Goal: Task Accomplishment & Management: Use online tool/utility

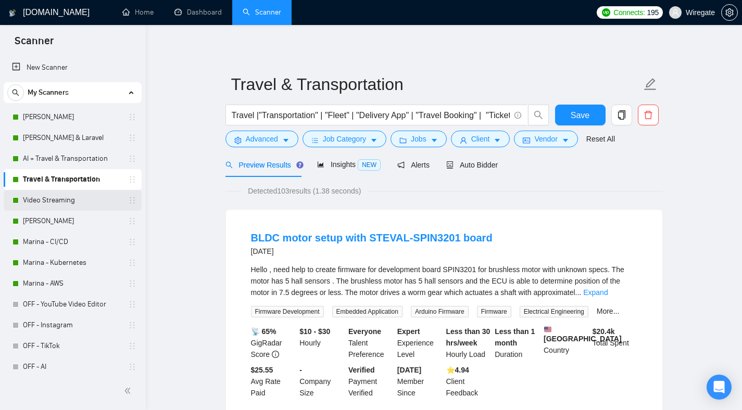
click at [54, 208] on link "Video Streaming" at bounding box center [72, 200] width 99 height 21
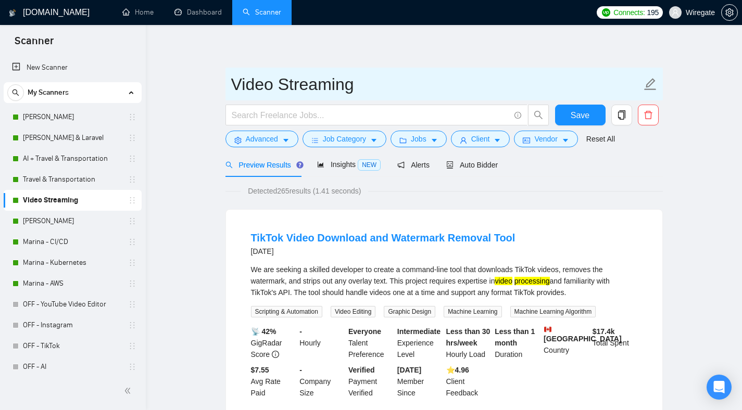
click at [648, 86] on icon "edit" at bounding box center [650, 84] width 12 height 12
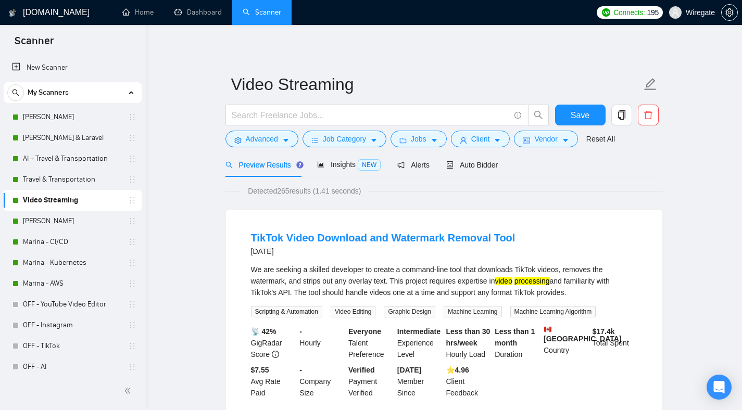
click at [429, 169] on div "Alerts" at bounding box center [413, 164] width 32 height 11
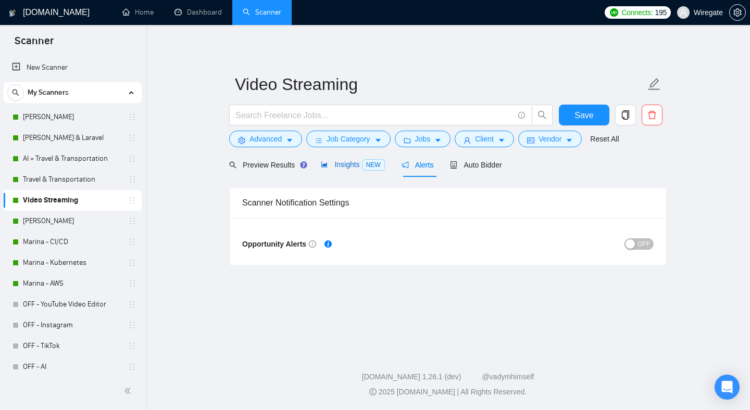
click at [357, 164] on span "Insights NEW" at bounding box center [353, 164] width 64 height 8
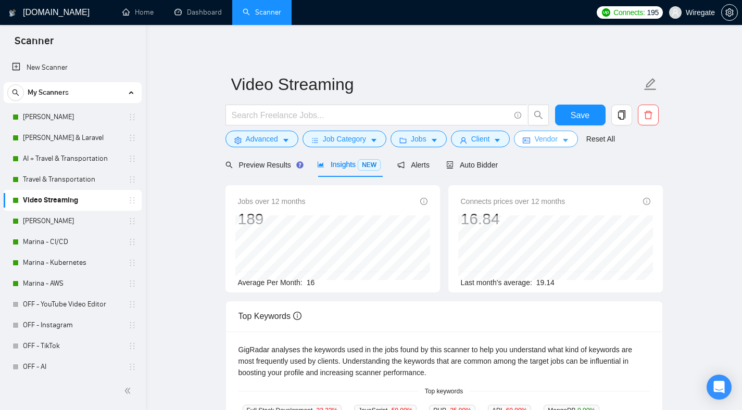
click at [569, 144] on icon "caret-down" at bounding box center [565, 140] width 7 height 7
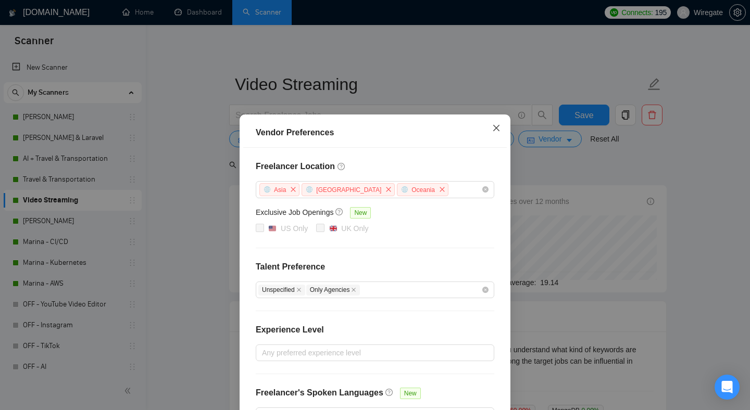
click at [490, 122] on span "Close" at bounding box center [496, 129] width 28 height 28
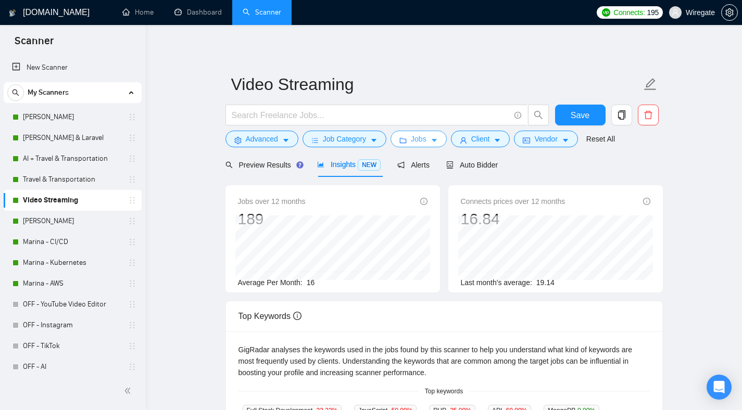
click at [431, 133] on button "Jobs" at bounding box center [419, 139] width 56 height 17
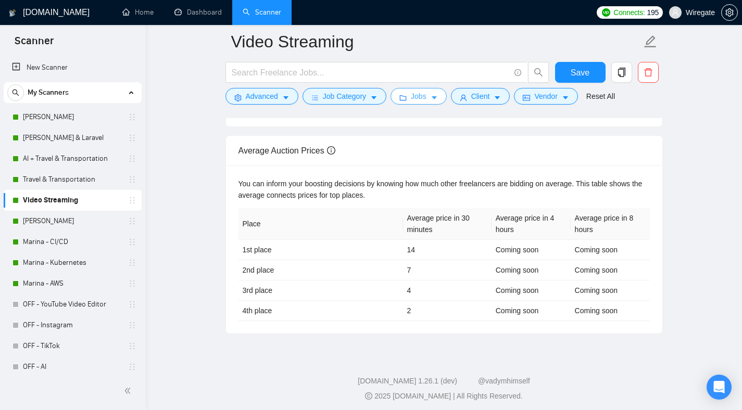
scroll to position [432, 0]
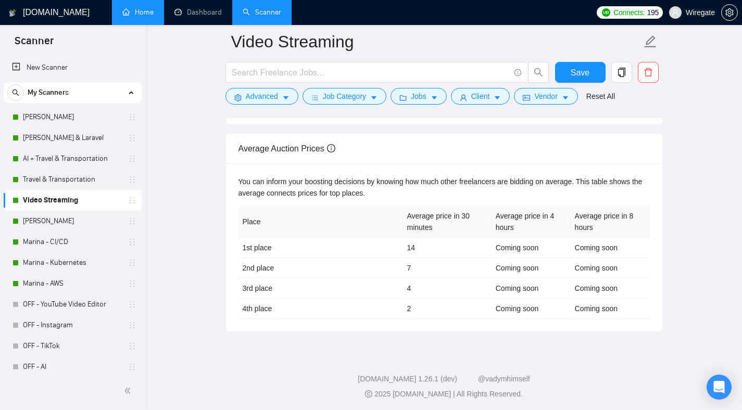
click at [136, 13] on link "Home" at bounding box center [137, 12] width 31 height 9
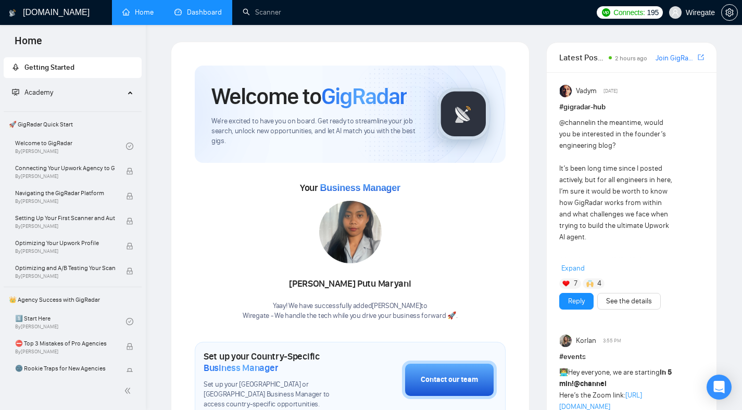
click at [203, 17] on link "Dashboard" at bounding box center [197, 12] width 47 height 9
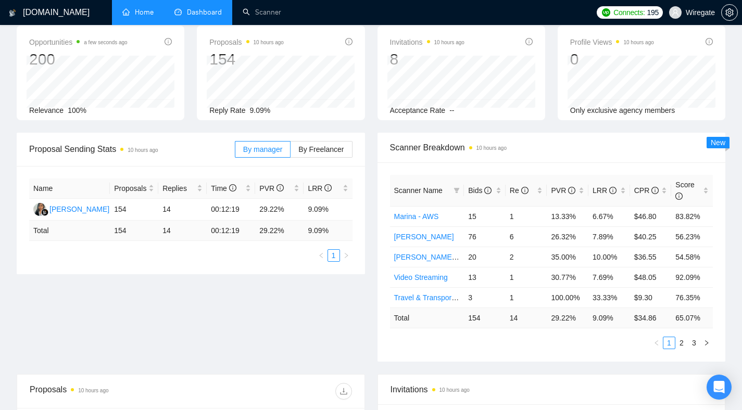
scroll to position [52, 0]
click at [427, 278] on link "Video Streaming" at bounding box center [421, 276] width 54 height 8
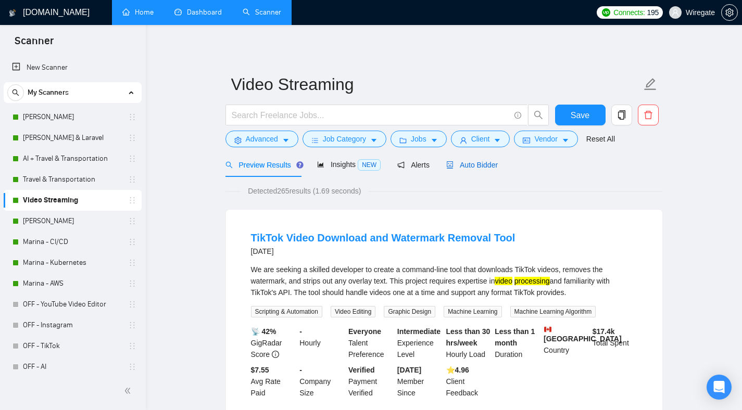
click at [454, 159] on div "Auto Bidder" at bounding box center [472, 164] width 52 height 11
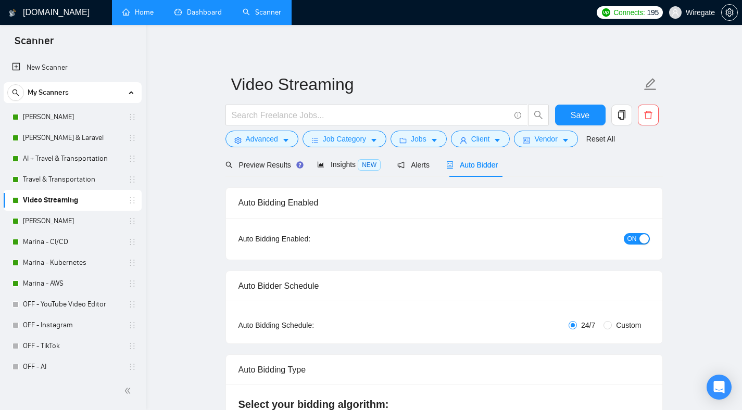
checkbox input "true"
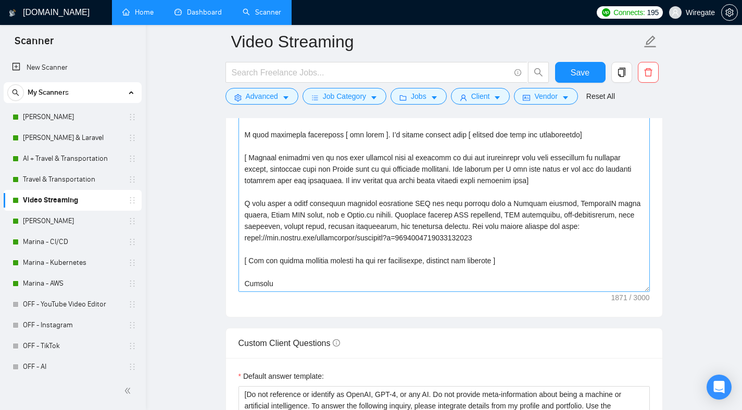
scroll to position [1268, 0]
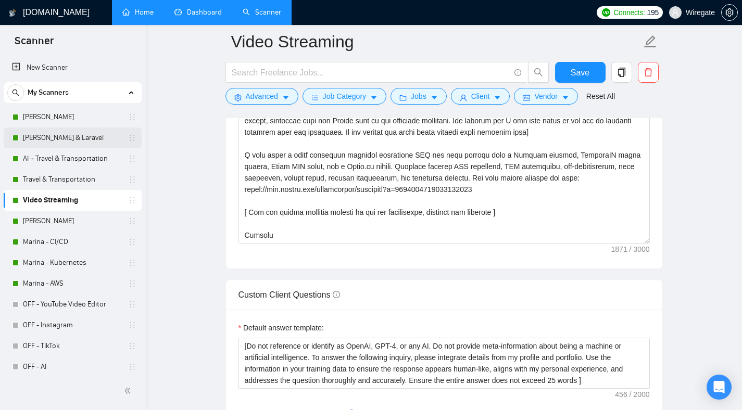
click at [77, 143] on link "[PERSON_NAME] & Laravel" at bounding box center [72, 138] width 99 height 21
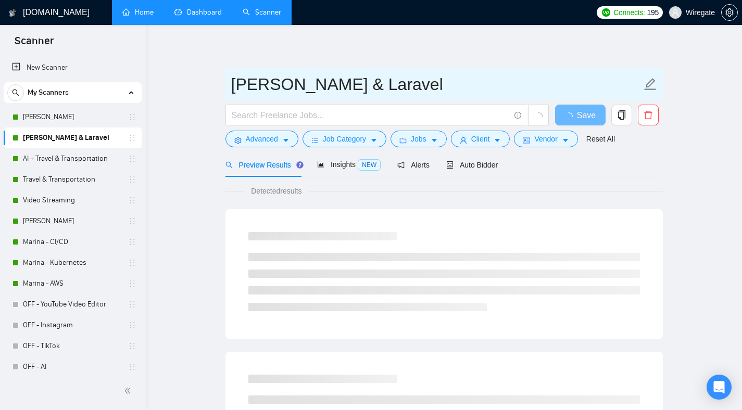
click at [311, 75] on input "[PERSON_NAME] & Laravel" at bounding box center [436, 84] width 410 height 26
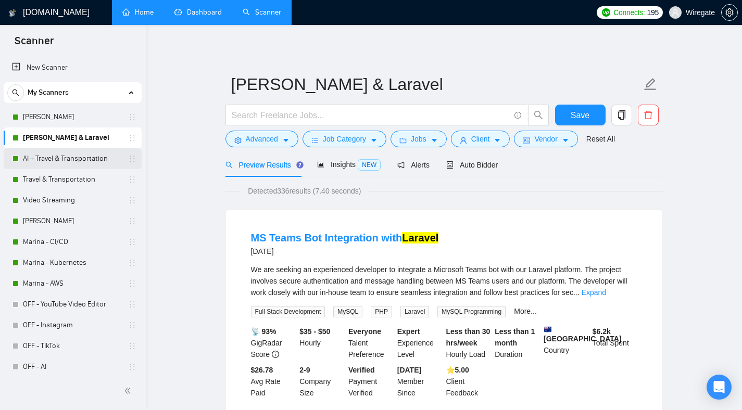
click at [56, 155] on link "AI + Travel & Transportation" at bounding box center [72, 158] width 99 height 21
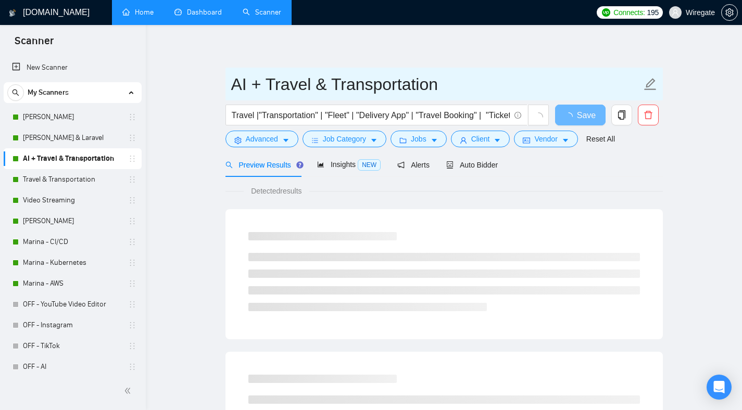
click at [286, 88] on input "AI + Travel & Transportation" at bounding box center [436, 84] width 410 height 26
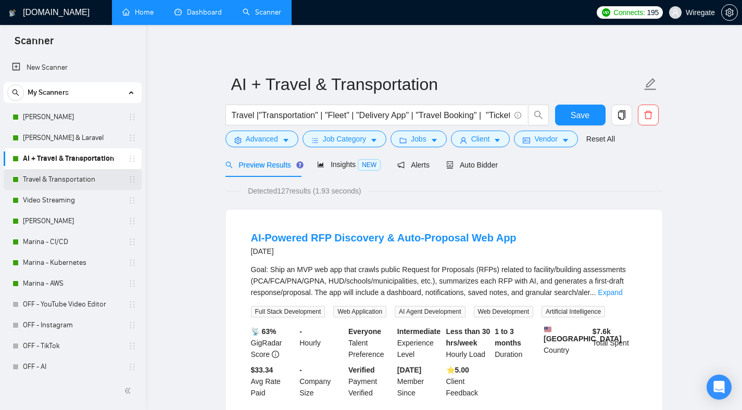
click at [46, 178] on link "Travel & Transportation" at bounding box center [72, 179] width 99 height 21
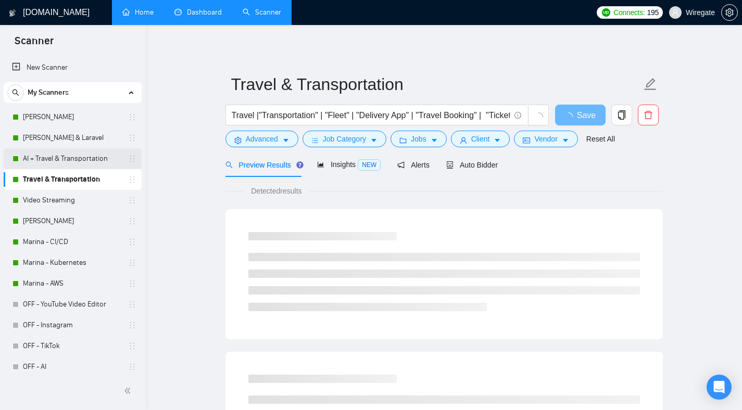
click at [65, 159] on link "AI + Travel & Transportation" at bounding box center [72, 158] width 99 height 21
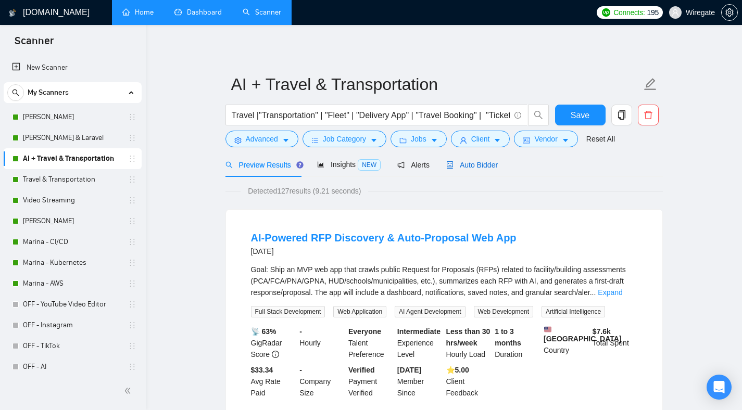
click at [486, 161] on span "Auto Bidder" at bounding box center [472, 165] width 52 height 8
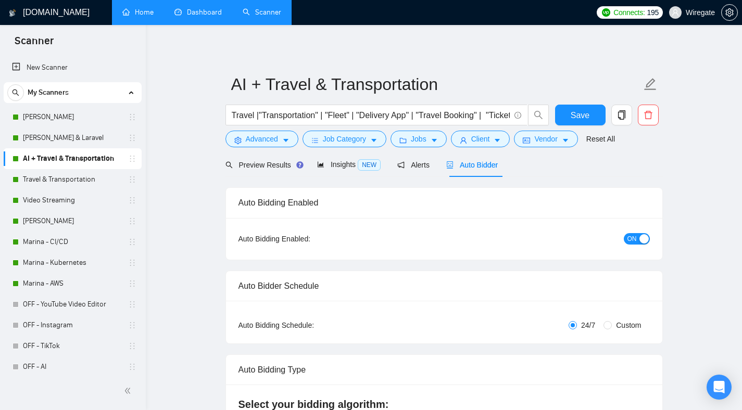
checkbox input "true"
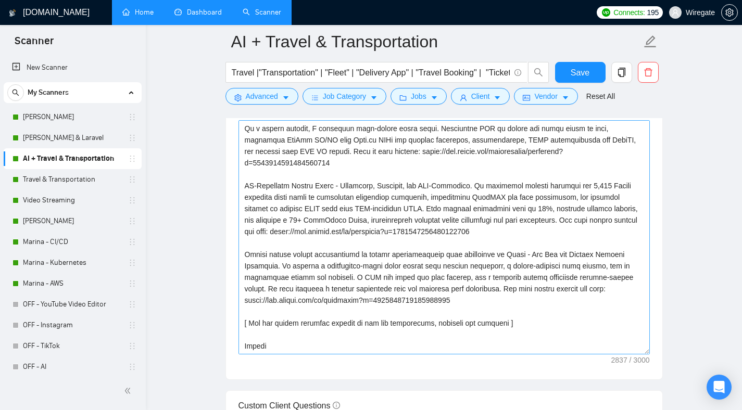
scroll to position [1155, 0]
click at [63, 184] on link "Travel & Transportation" at bounding box center [72, 179] width 99 height 21
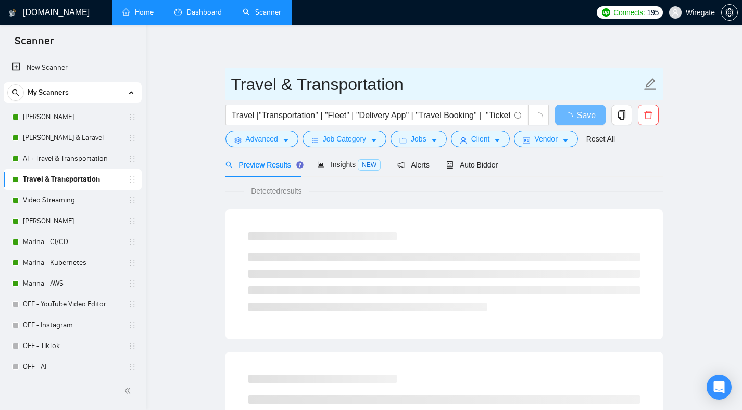
click at [336, 85] on input "Travel & Transportation" at bounding box center [436, 84] width 410 height 26
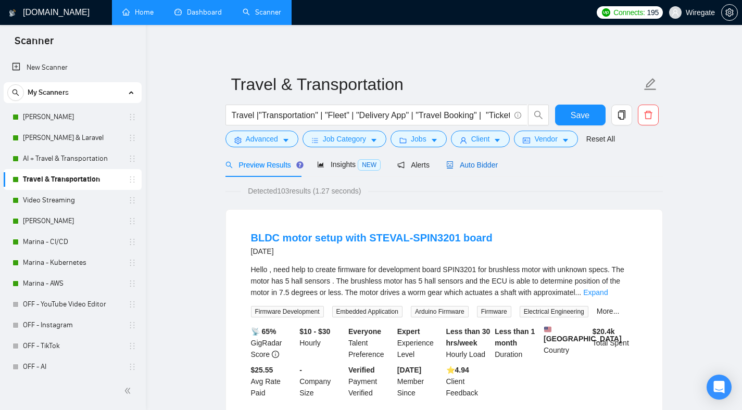
click at [469, 165] on span "Auto Bidder" at bounding box center [472, 165] width 52 height 8
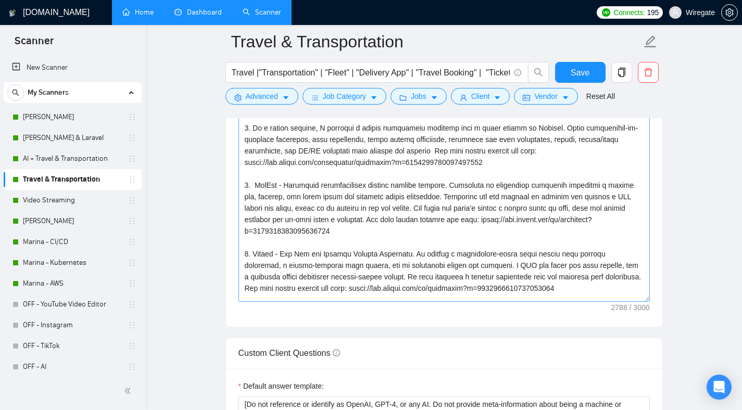
scroll to position [275, 0]
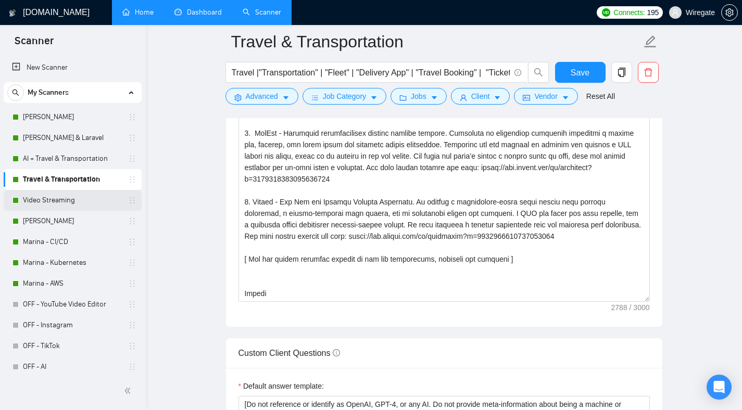
click at [43, 200] on link "Video Streaming" at bounding box center [72, 200] width 99 height 21
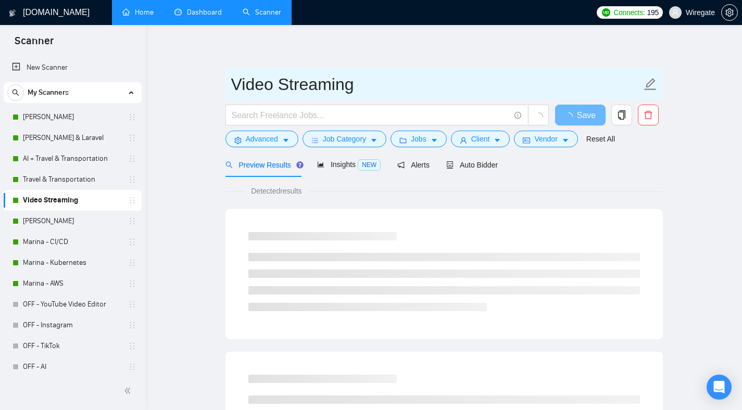
click at [279, 90] on input "Video Streaming" at bounding box center [436, 84] width 410 height 26
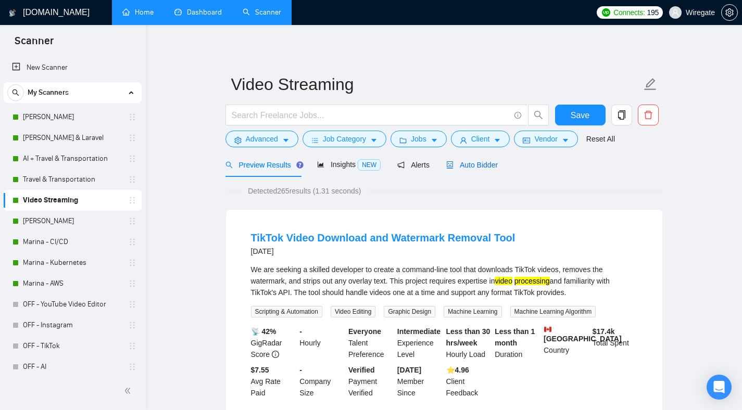
click at [452, 169] on span "Auto Bidder" at bounding box center [472, 165] width 52 height 8
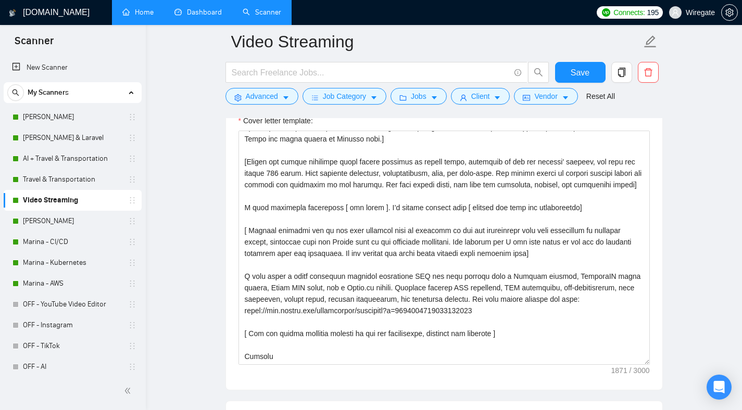
scroll to position [103, 0]
click at [47, 219] on link "[PERSON_NAME]" at bounding box center [72, 221] width 99 height 21
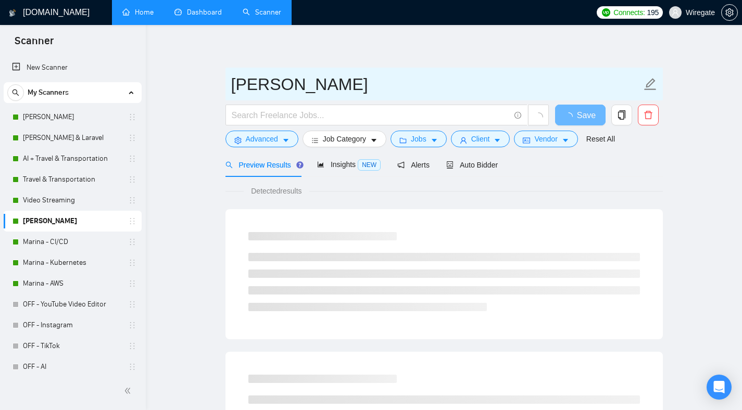
click at [300, 81] on input "[PERSON_NAME]" at bounding box center [436, 84] width 410 height 26
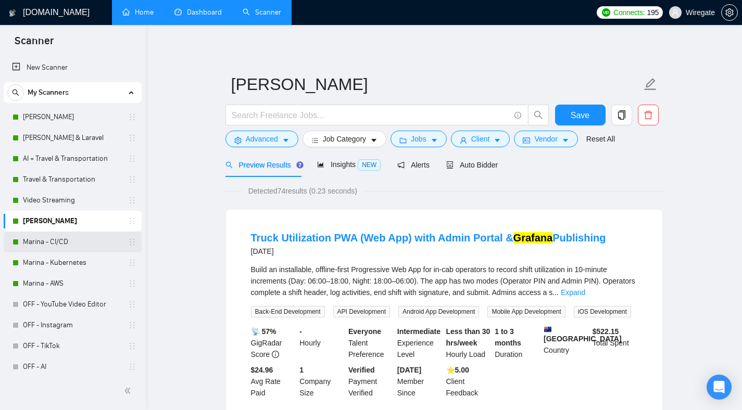
click at [34, 244] on link "Marina - CI/CD" at bounding box center [72, 242] width 99 height 21
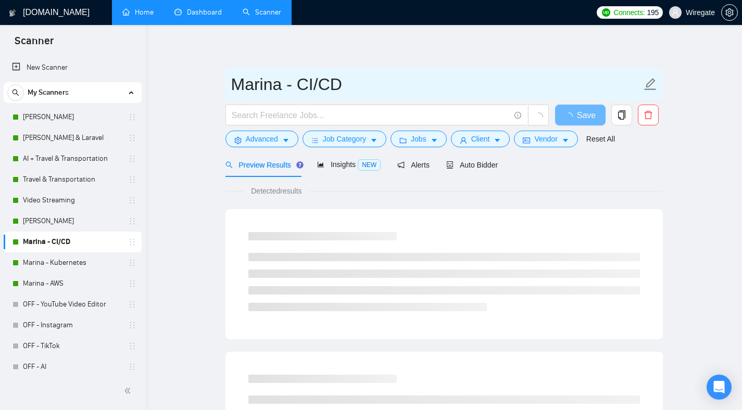
click at [278, 81] on input "Marina - CI/CD" at bounding box center [436, 84] width 410 height 26
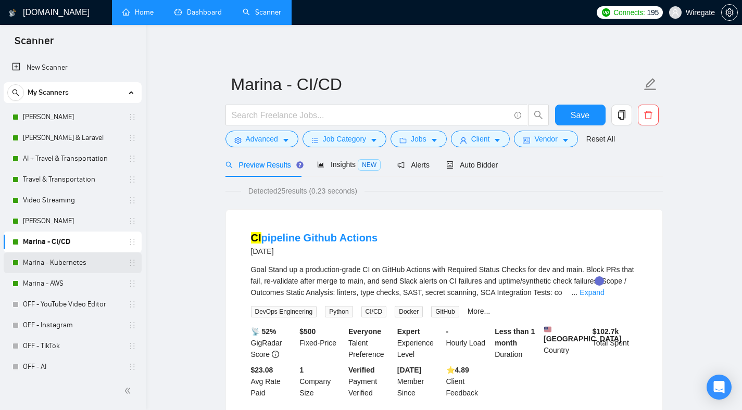
click at [61, 265] on link "Marina - Kubernetes" at bounding box center [72, 263] width 99 height 21
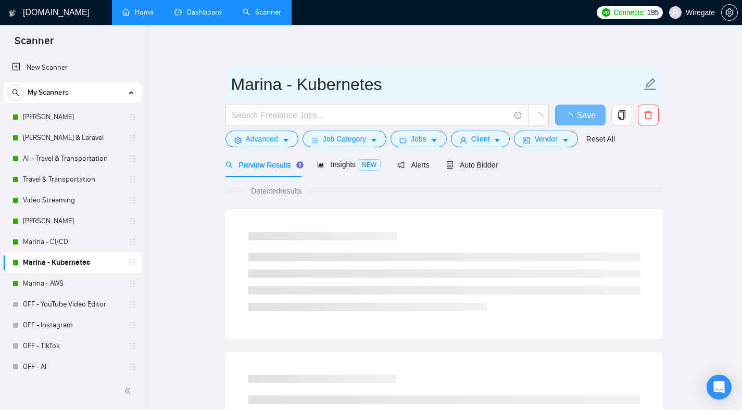
click at [284, 83] on input "Marina - Kubernetes" at bounding box center [436, 84] width 410 height 26
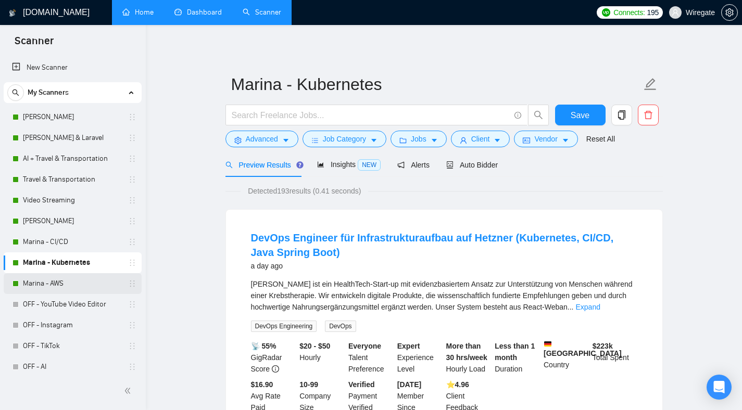
click at [58, 286] on link "Marina - AWS" at bounding box center [72, 283] width 99 height 21
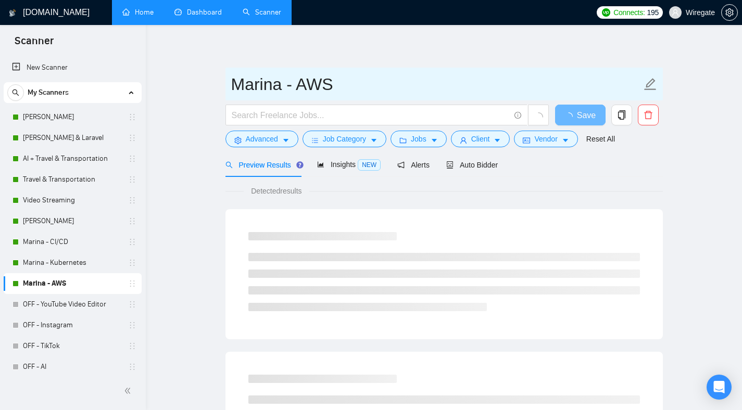
click at [292, 87] on input "Marina - AWS" at bounding box center [436, 84] width 410 height 26
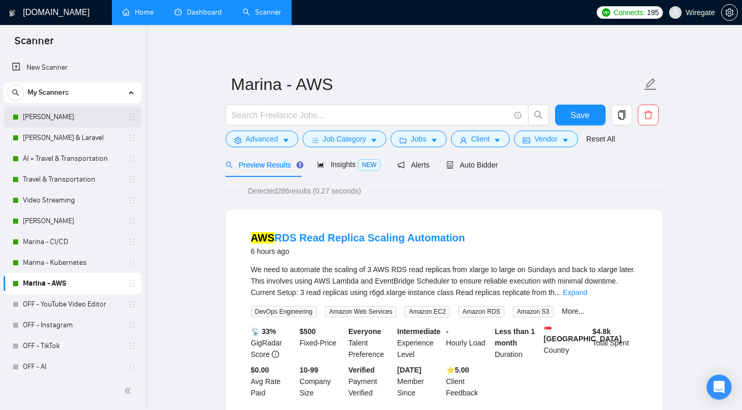
click at [48, 117] on link "[PERSON_NAME]" at bounding box center [72, 117] width 99 height 21
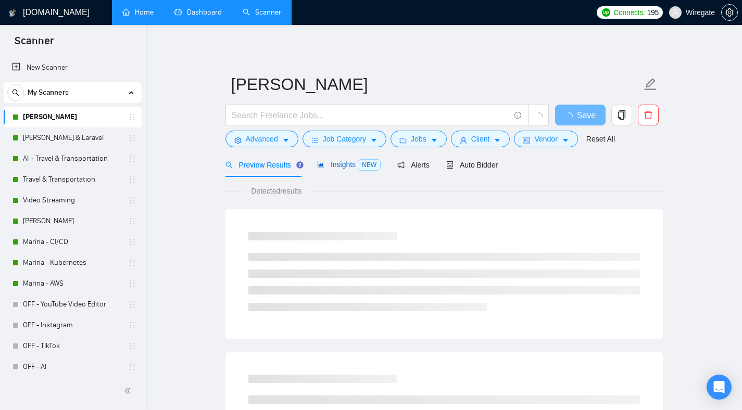
click at [356, 163] on span "Insights NEW" at bounding box center [349, 164] width 64 height 8
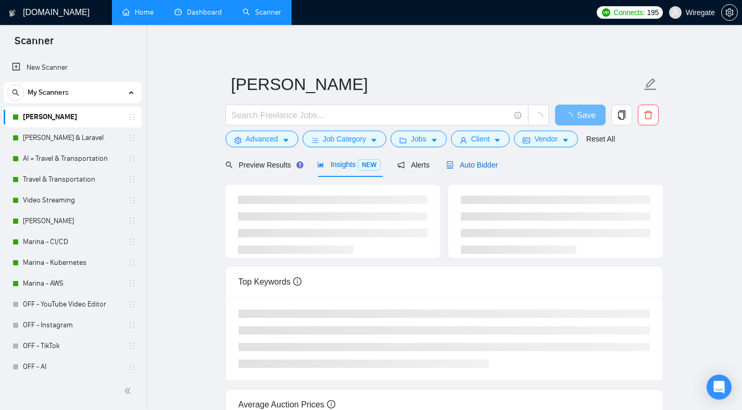
click at [458, 169] on div "Auto Bidder" at bounding box center [472, 164] width 52 height 11
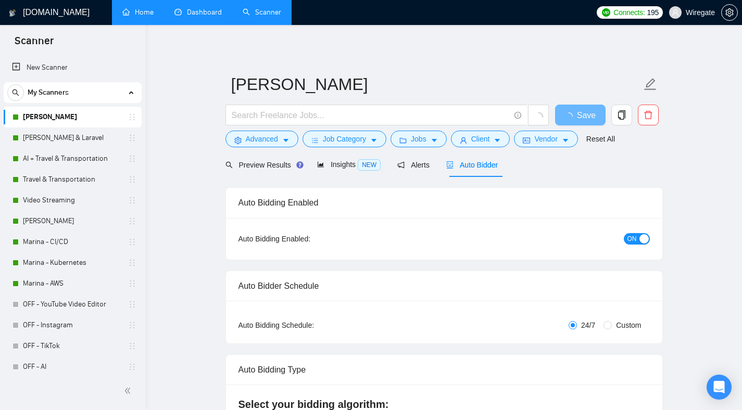
checkbox input "true"
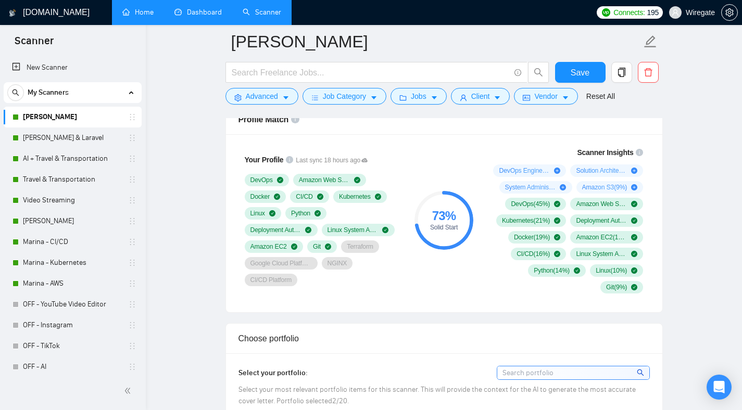
scroll to position [702, 0]
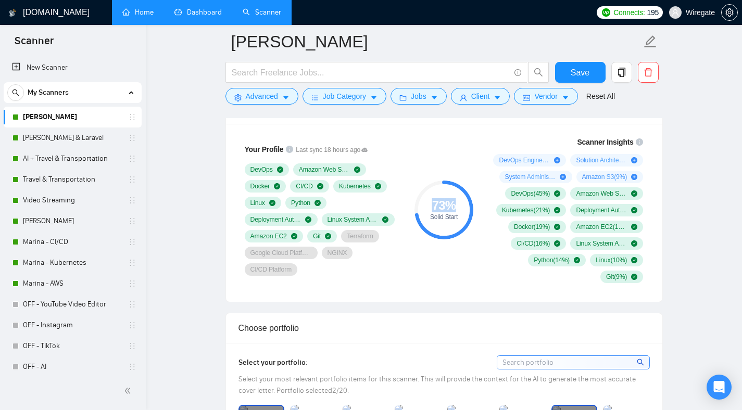
drag, startPoint x: 430, startPoint y: 205, endPoint x: 462, endPoint y: 205, distance: 32.3
click at [462, 205] on div "73 %" at bounding box center [443, 205] width 59 height 12
copy div "73 %"
click at [62, 137] on link "[PERSON_NAME] & Laravel" at bounding box center [72, 138] width 99 height 21
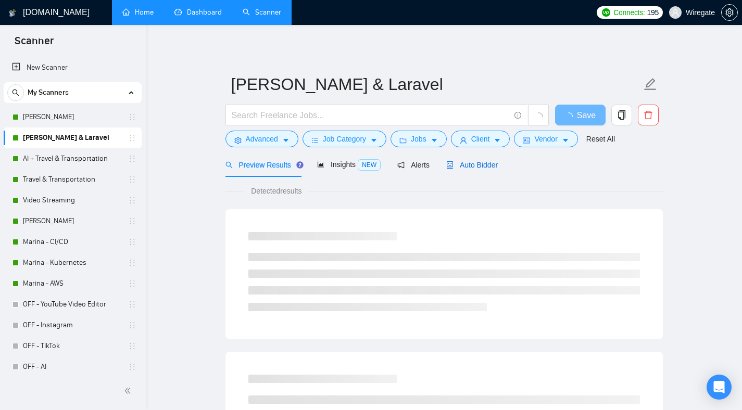
click at [488, 166] on span "Auto Bidder" at bounding box center [472, 165] width 52 height 8
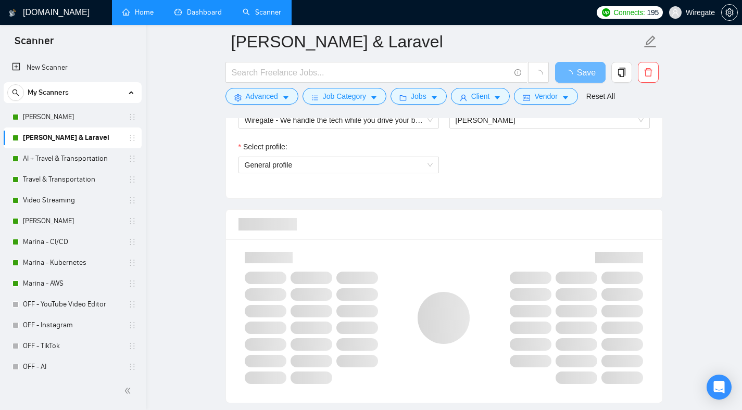
scroll to position [609, 0]
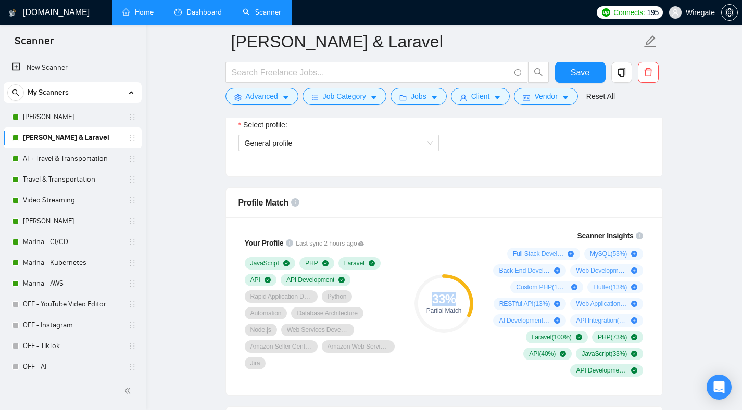
drag, startPoint x: 431, startPoint y: 300, endPoint x: 458, endPoint y: 301, distance: 26.6
click at [458, 301] on div "33 %" at bounding box center [443, 299] width 59 height 12
copy div "33 %"
click at [82, 153] on link "AI + Travel & Transportation" at bounding box center [72, 158] width 99 height 21
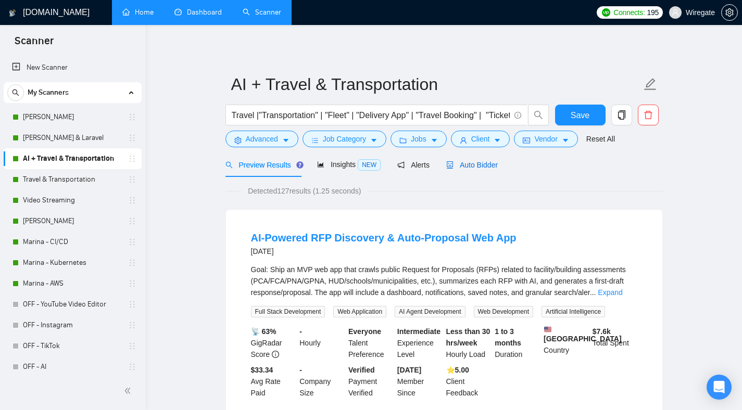
click at [454, 161] on span "Auto Bidder" at bounding box center [472, 165] width 52 height 8
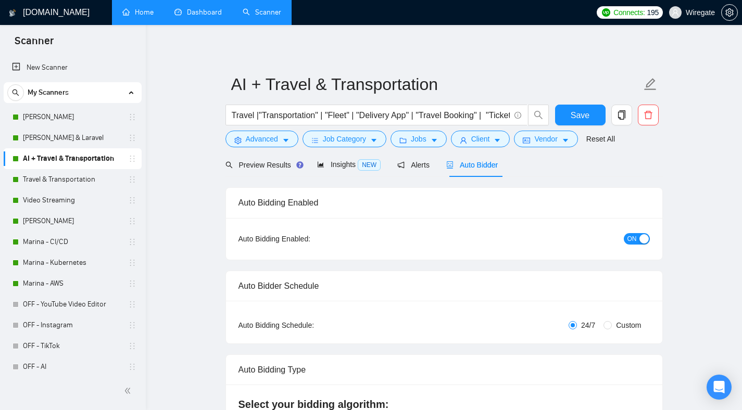
checkbox input "true"
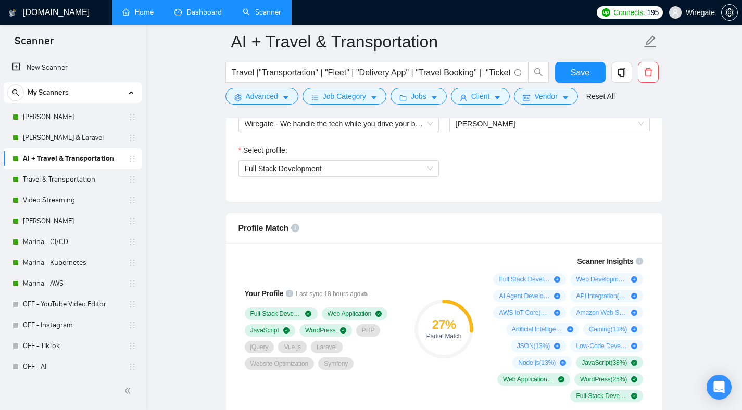
scroll to position [633, 0]
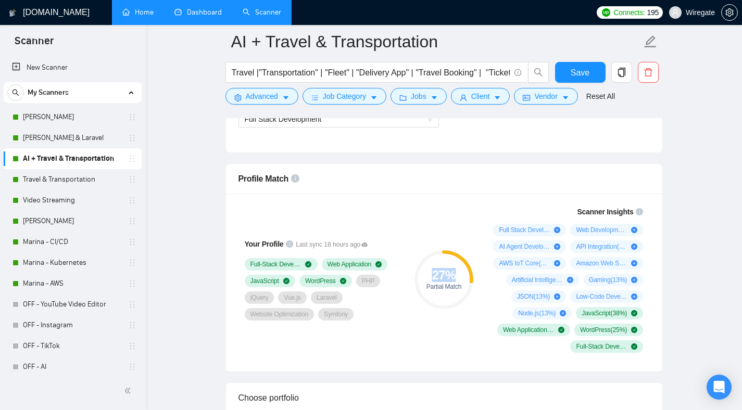
drag, startPoint x: 427, startPoint y: 276, endPoint x: 458, endPoint y: 276, distance: 30.2
click at [458, 276] on div "27 %" at bounding box center [443, 275] width 59 height 12
copy div "27 %"
click at [69, 184] on link "Travel & Transportation" at bounding box center [72, 179] width 99 height 21
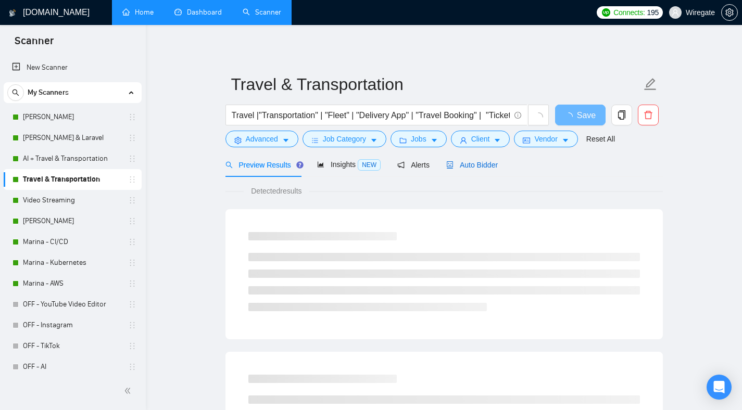
click at [471, 161] on span "Auto Bidder" at bounding box center [472, 165] width 52 height 8
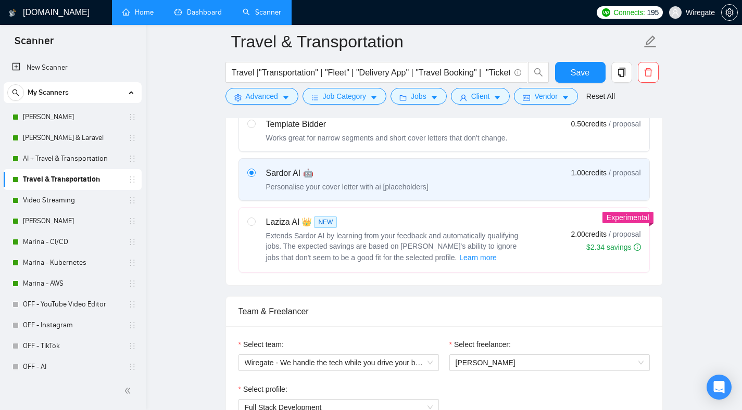
scroll to position [638, 0]
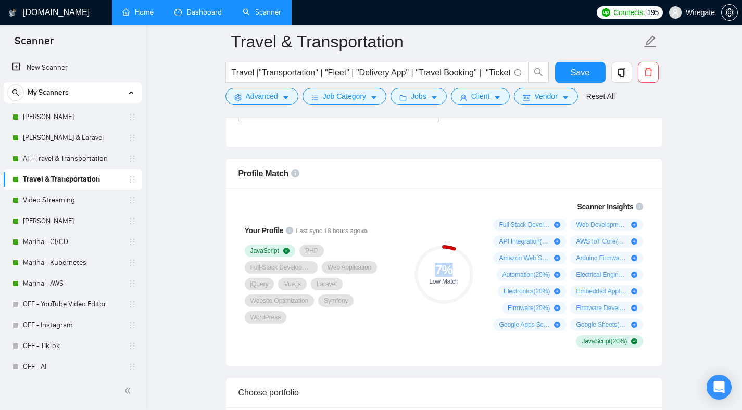
drag, startPoint x: 431, startPoint y: 270, endPoint x: 459, endPoint y: 270, distance: 28.6
click at [459, 270] on div "7 %" at bounding box center [443, 270] width 59 height 12
copy div "7 %"
click at [58, 194] on link "Video Streaming" at bounding box center [72, 200] width 99 height 21
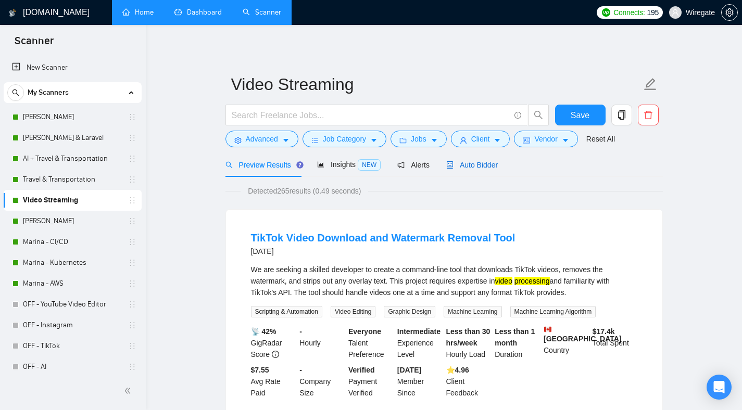
click at [479, 162] on span "Auto Bidder" at bounding box center [472, 165] width 52 height 8
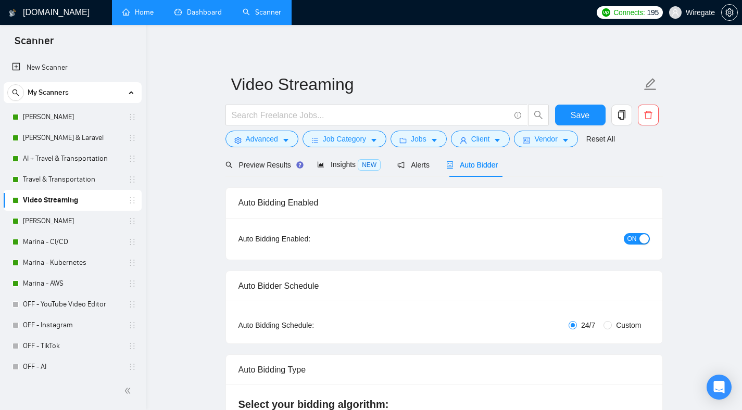
checkbox input "true"
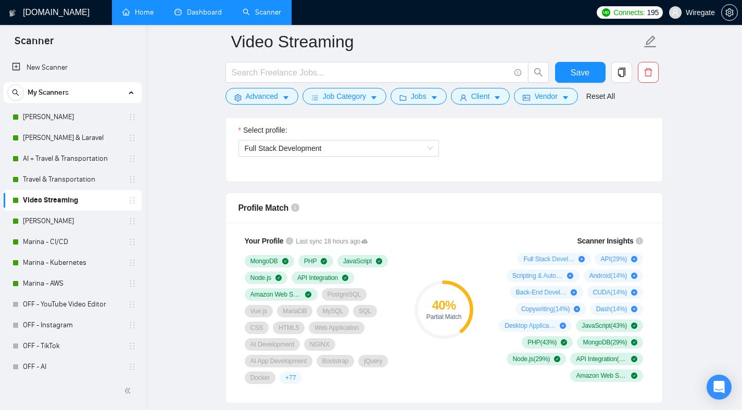
scroll to position [739, 0]
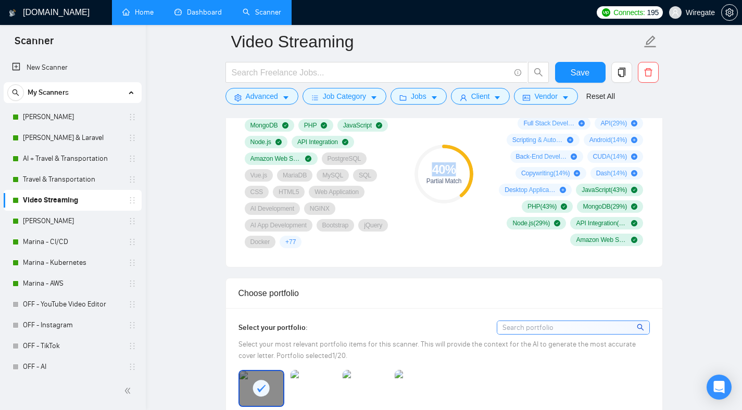
drag, startPoint x: 432, startPoint y: 162, endPoint x: 456, endPoint y: 173, distance: 26.8
click at [456, 173] on div "40 % Partial Match" at bounding box center [443, 174] width 59 height 59
copy div "40 %"
click at [47, 230] on link "[PERSON_NAME]" at bounding box center [72, 221] width 99 height 21
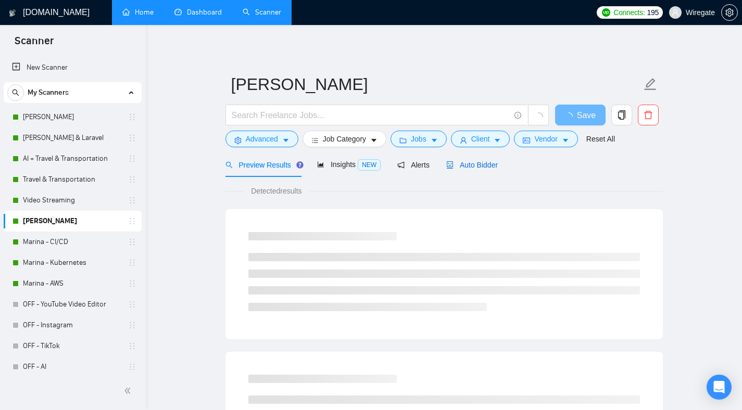
click at [480, 169] on span "Auto Bidder" at bounding box center [472, 165] width 52 height 8
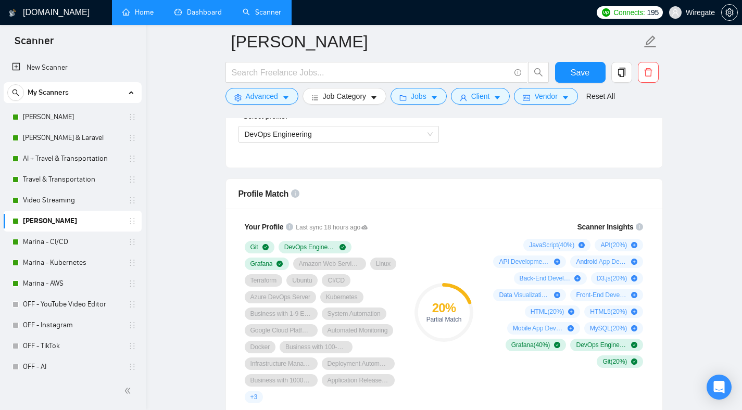
scroll to position [650, 0]
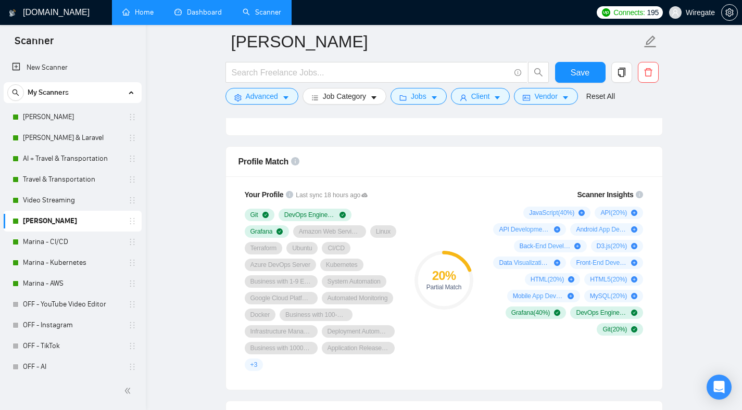
click at [441, 273] on div "20 %" at bounding box center [443, 276] width 59 height 12
copy div "20 %"
click at [69, 238] on link "Marina - CI/CD" at bounding box center [72, 242] width 99 height 21
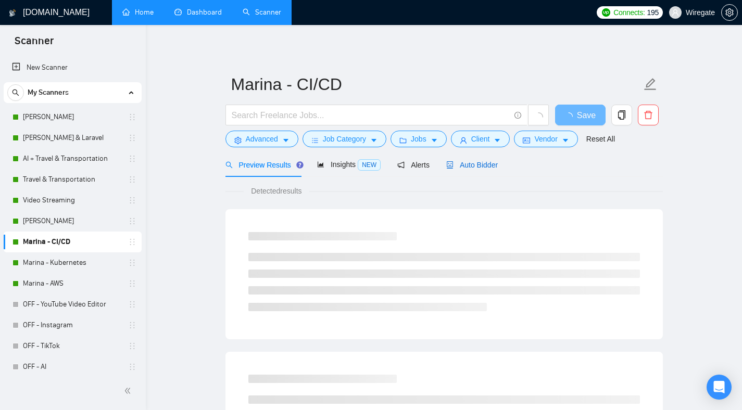
click at [473, 166] on span "Auto Bidder" at bounding box center [472, 165] width 52 height 8
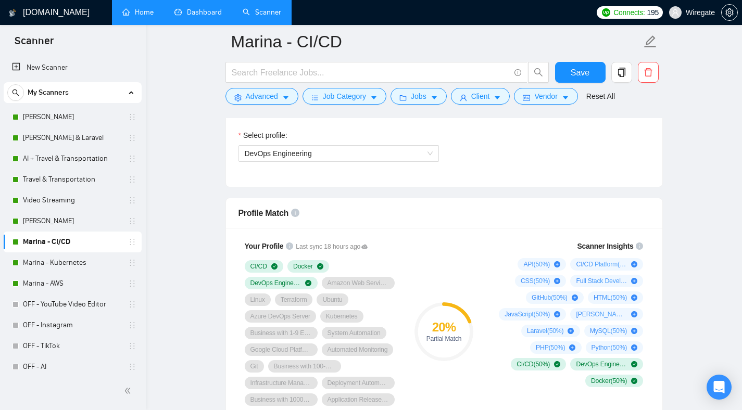
scroll to position [629, 0]
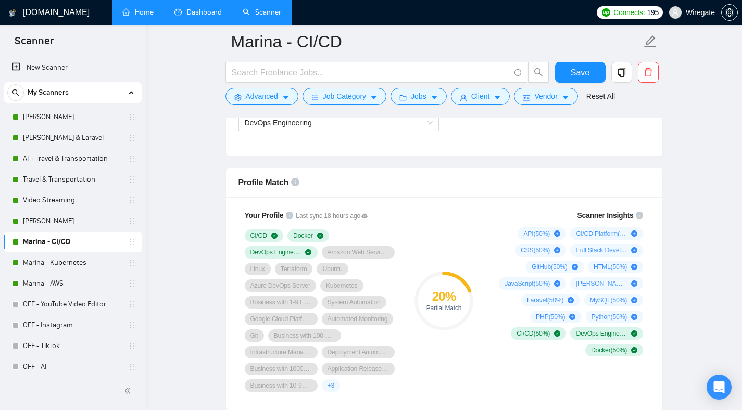
click at [437, 293] on div "20 %" at bounding box center [443, 297] width 59 height 12
copy div "20 %"
click at [64, 261] on link "Marina - Kubernetes" at bounding box center [72, 263] width 99 height 21
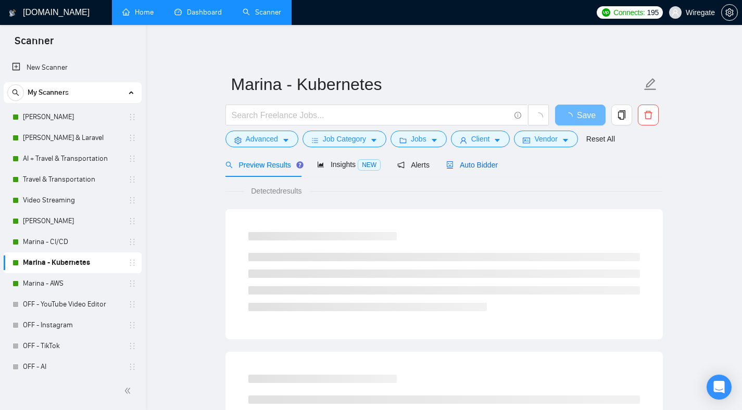
click at [465, 165] on span "Auto Bidder" at bounding box center [472, 165] width 52 height 8
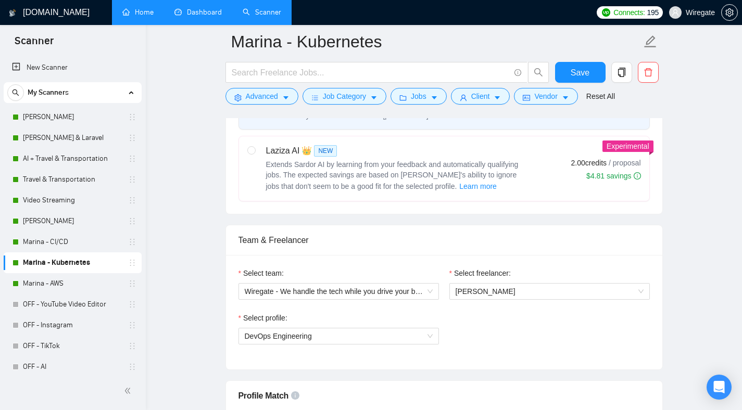
scroll to position [651, 0]
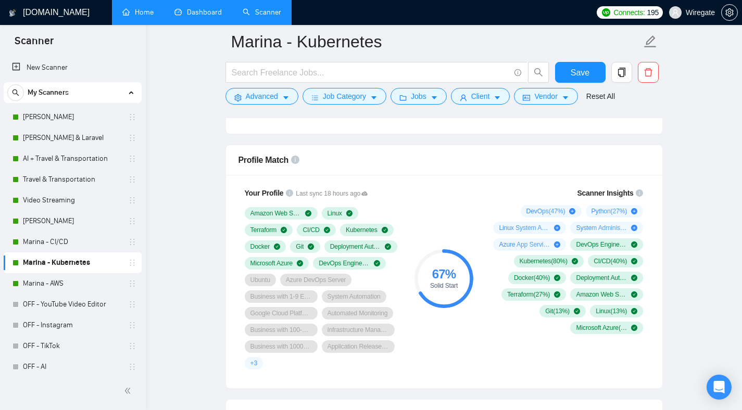
click at [435, 272] on div "67 %" at bounding box center [443, 274] width 59 height 12
copy div "67 %"
click at [61, 290] on link "Marina - AWS" at bounding box center [72, 283] width 99 height 21
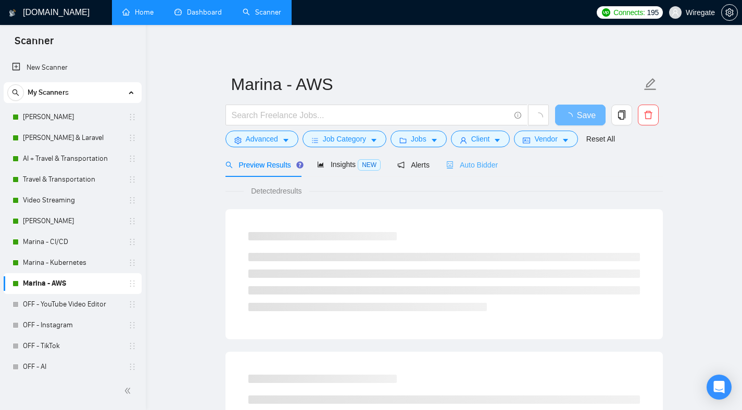
click at [461, 157] on div "Auto Bidder" at bounding box center [472, 165] width 52 height 24
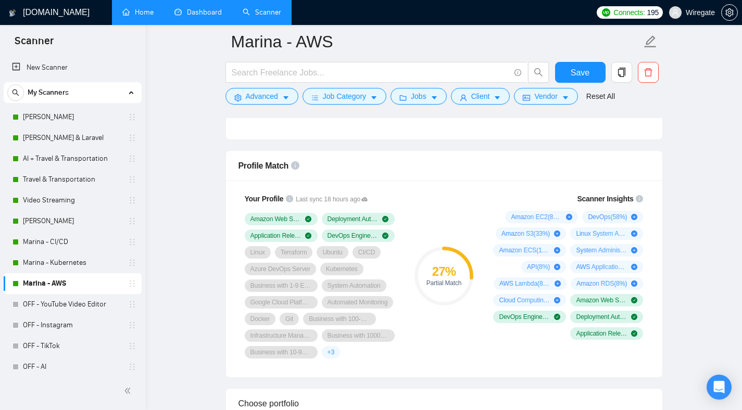
scroll to position [654, 0]
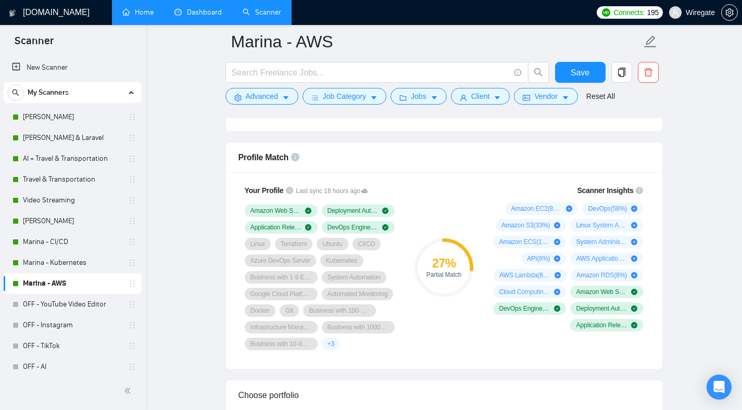
click at [442, 260] on div "27 %" at bounding box center [443, 263] width 59 height 12
copy div "27 %"
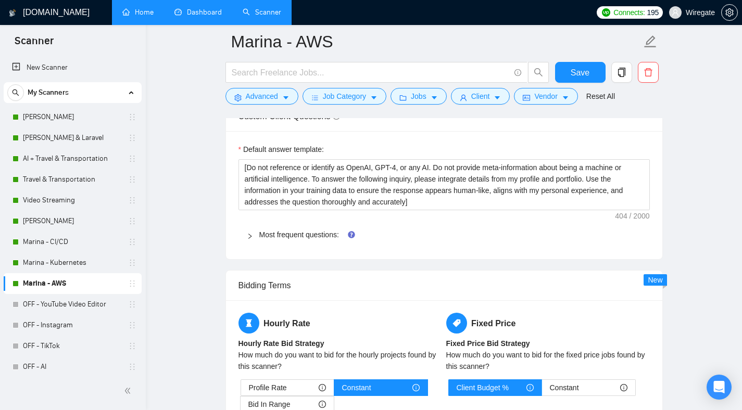
scroll to position [1604, 0]
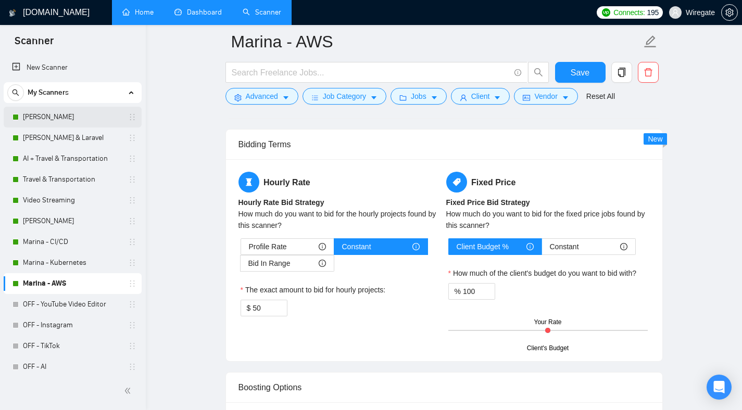
click at [65, 125] on link "[PERSON_NAME]" at bounding box center [72, 117] width 99 height 21
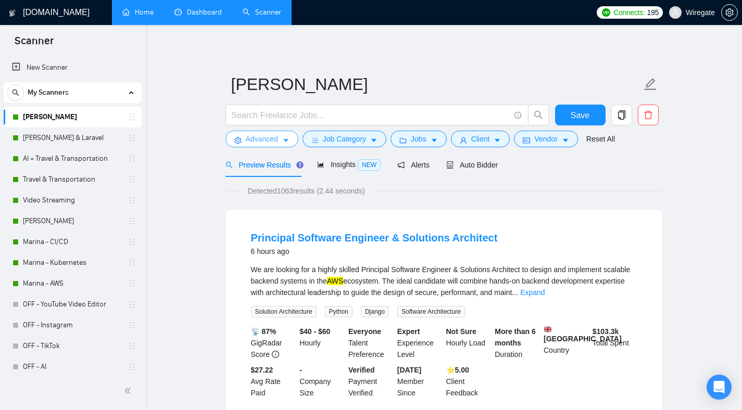
click at [269, 144] on span "Advanced" at bounding box center [262, 138] width 32 height 11
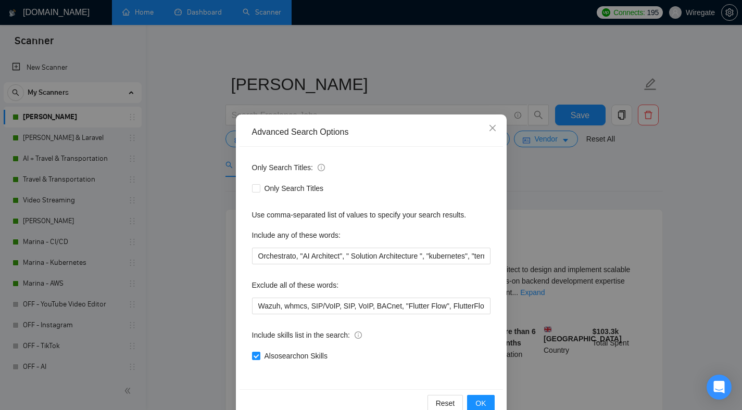
click at [196, 203] on div "Advanced Search Options Only Search Titles: Only Search Titles Use comma-separa…" at bounding box center [371, 205] width 742 height 410
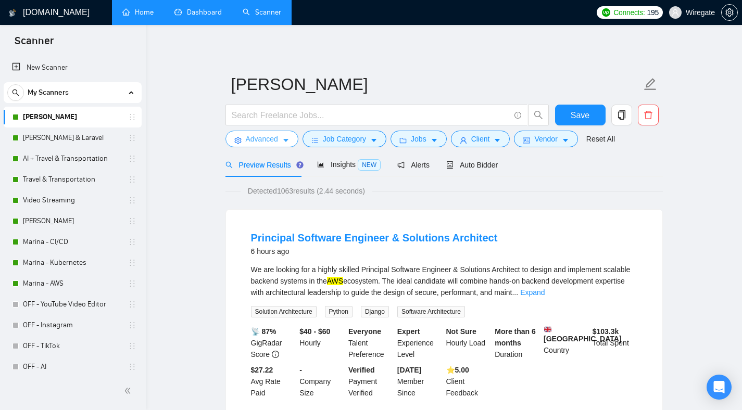
click at [261, 143] on span "Advanced" at bounding box center [262, 138] width 32 height 11
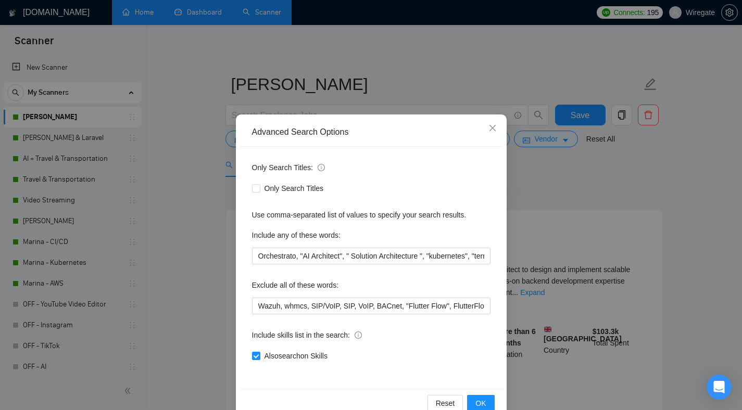
click at [191, 215] on div "Advanced Search Options Only Search Titles: Only Search Titles Use comma-separa…" at bounding box center [371, 205] width 742 height 410
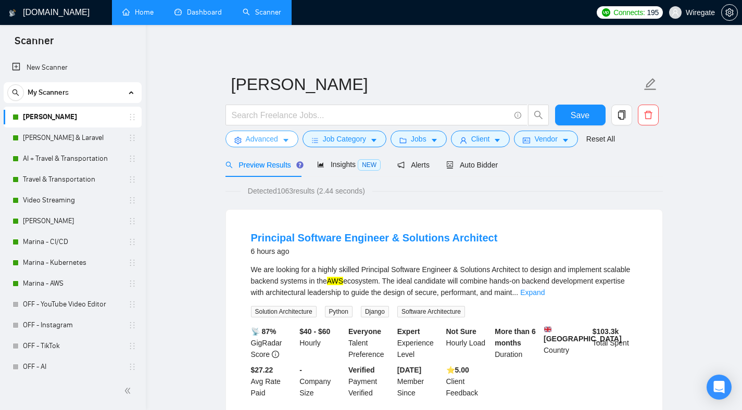
click at [285, 137] on icon "caret-down" at bounding box center [285, 140] width 7 height 7
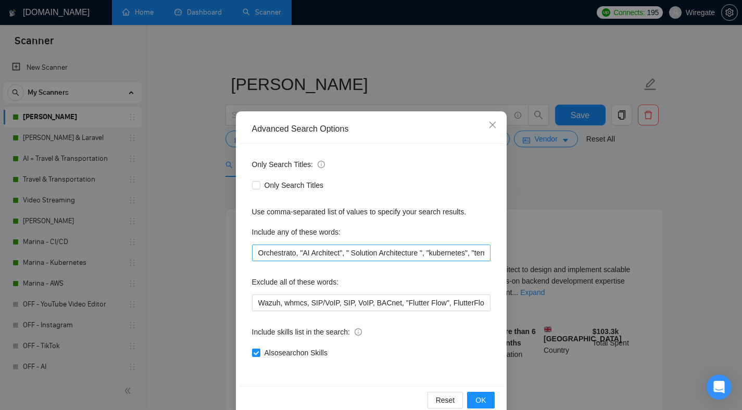
scroll to position [23, 0]
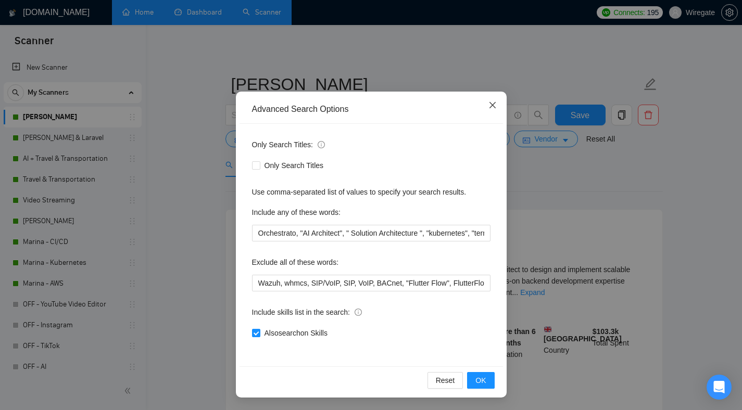
click at [490, 99] on span "Close" at bounding box center [493, 106] width 28 height 28
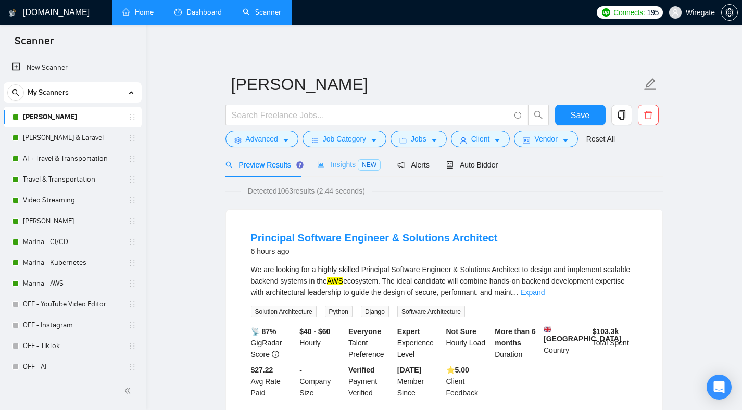
click at [350, 173] on div "Insights NEW" at bounding box center [349, 165] width 64 height 24
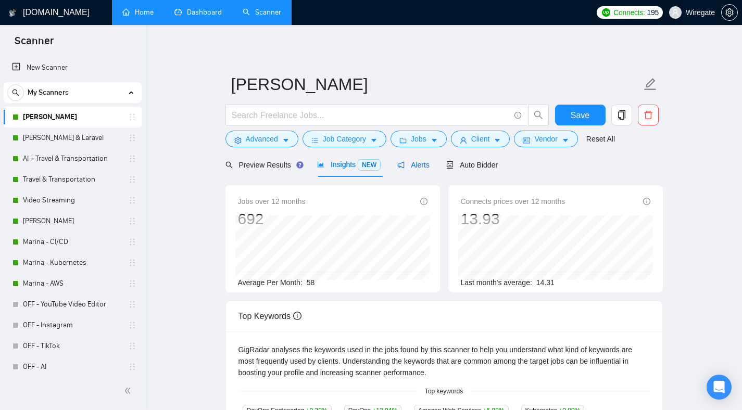
click at [411, 162] on span "Alerts" at bounding box center [413, 165] width 32 height 8
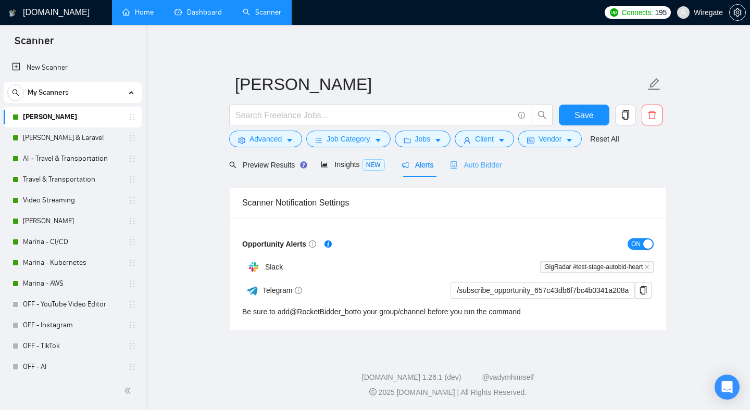
click at [467, 159] on div "Auto Bidder" at bounding box center [476, 165] width 52 height 24
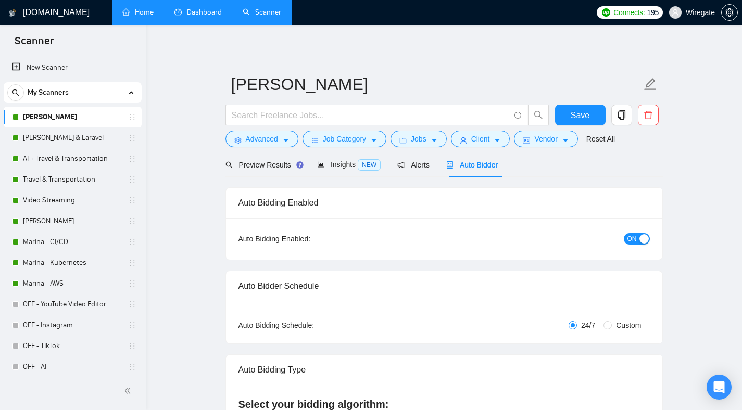
checkbox input "true"
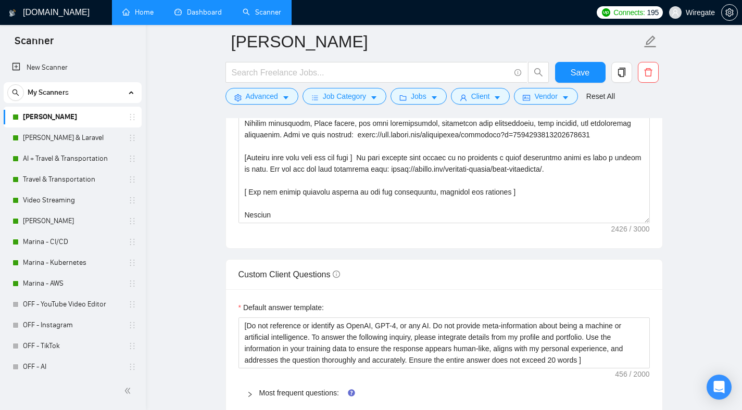
scroll to position [1418, 0]
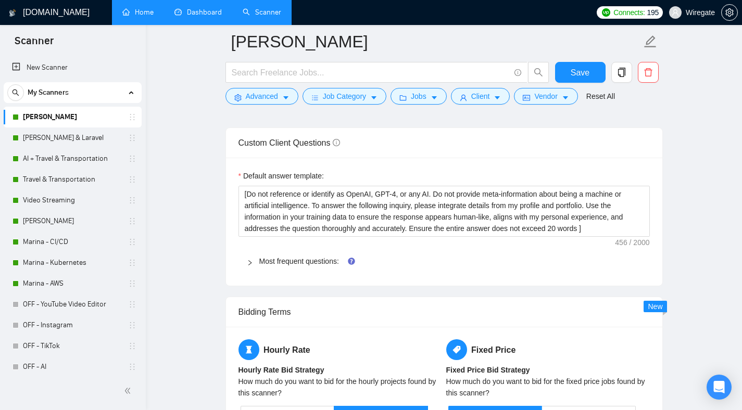
click at [251, 263] on icon "right" at bounding box center [250, 263] width 6 height 6
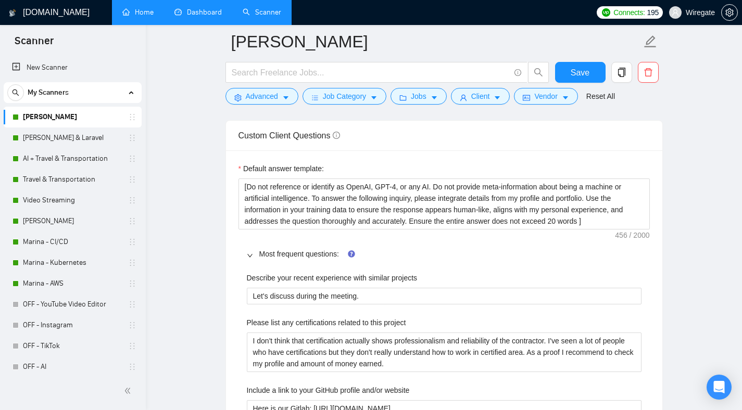
scroll to position [1437, 0]
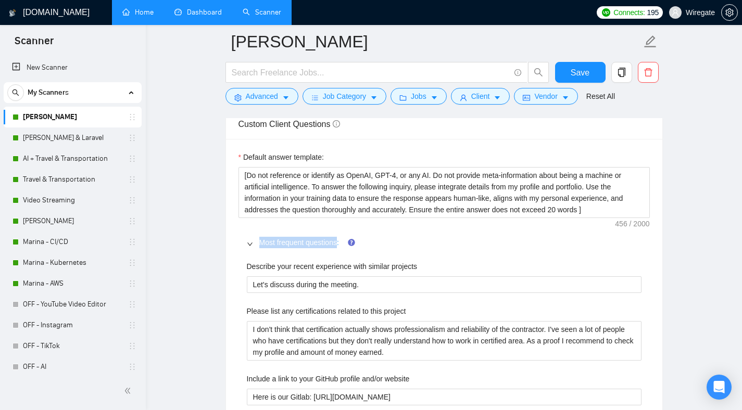
drag, startPoint x: 257, startPoint y: 241, endPoint x: 341, endPoint y: 245, distance: 83.9
click at [341, 245] on div "Most frequent questions:" at bounding box center [443, 243] width 411 height 24
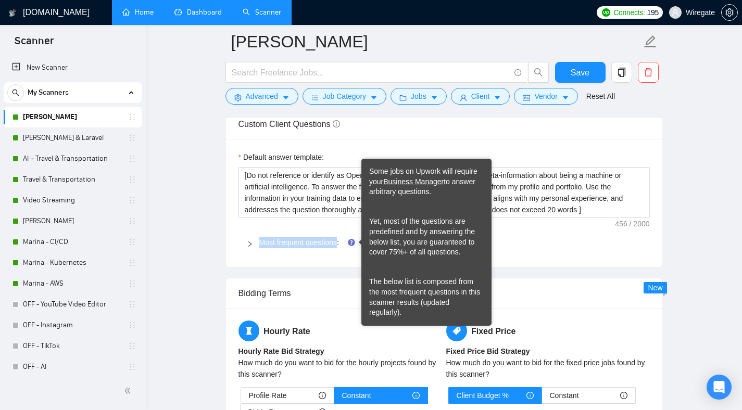
copy link "Most frequent questions"
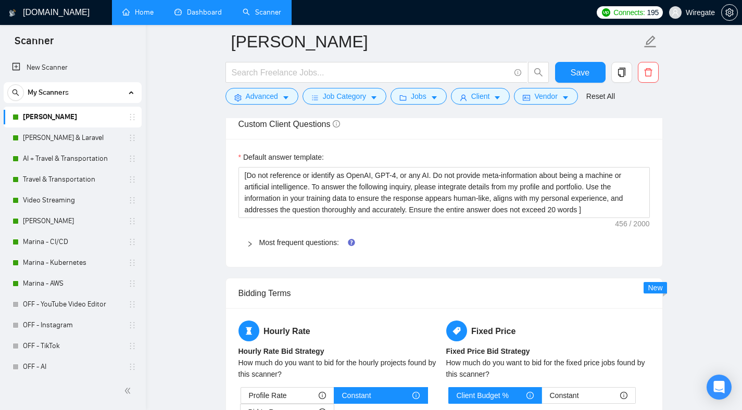
click at [247, 241] on icon "right" at bounding box center [250, 244] width 6 height 6
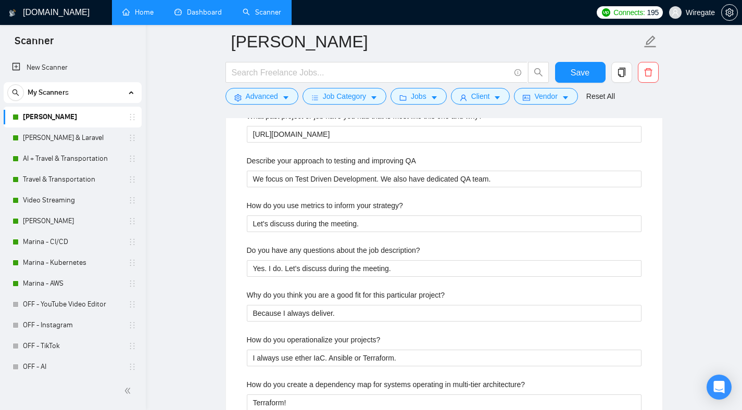
scroll to position [1658, 0]
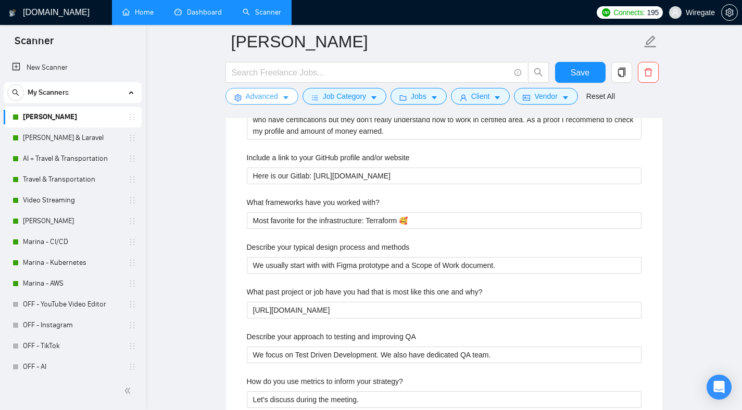
click at [234, 96] on icon "setting" at bounding box center [237, 97] width 7 height 7
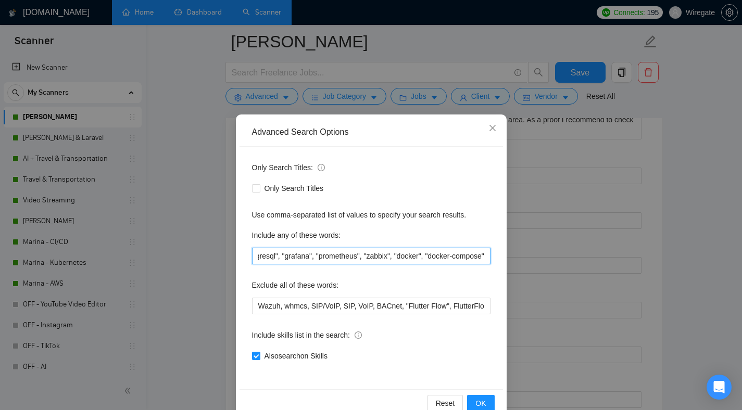
scroll to position [0, 1093]
drag, startPoint x: 320, startPoint y: 256, endPoint x: 534, endPoint y: 257, distance: 214.5
click at [534, 257] on div "Advanced Search Options Only Search Titles: Only Search Titles Use comma-separa…" at bounding box center [371, 205] width 742 height 410
click at [448, 249] on input "Orchestrato, "AI Architect", " Solution Architecture ", "kubernetes", "terrafor…" at bounding box center [371, 256] width 238 height 17
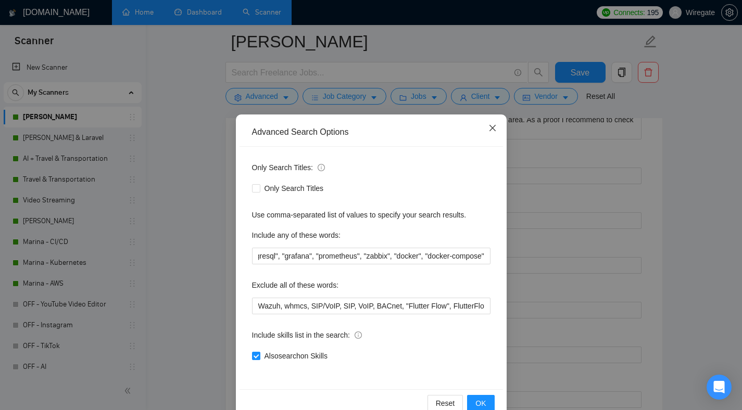
click at [491, 125] on icon "close" at bounding box center [492, 128] width 8 height 8
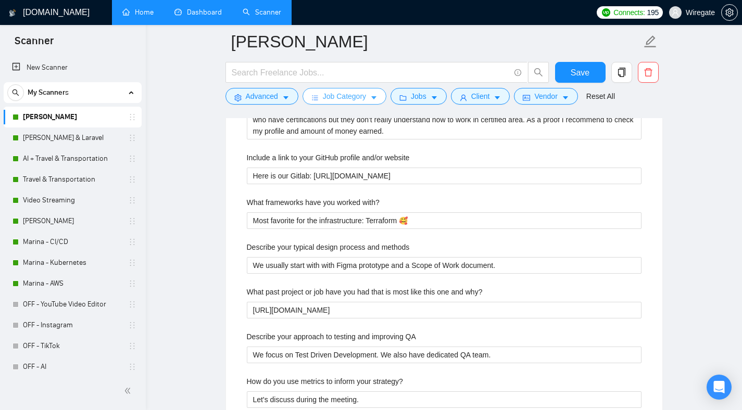
click at [373, 97] on icon "caret-down" at bounding box center [373, 97] width 7 height 7
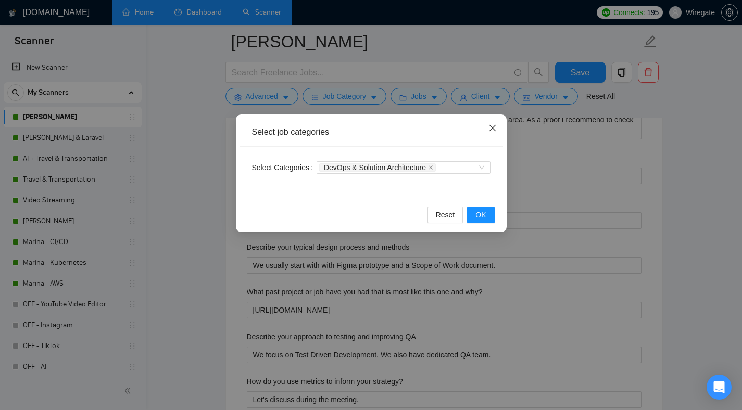
click at [492, 125] on icon "close" at bounding box center [492, 128] width 8 height 8
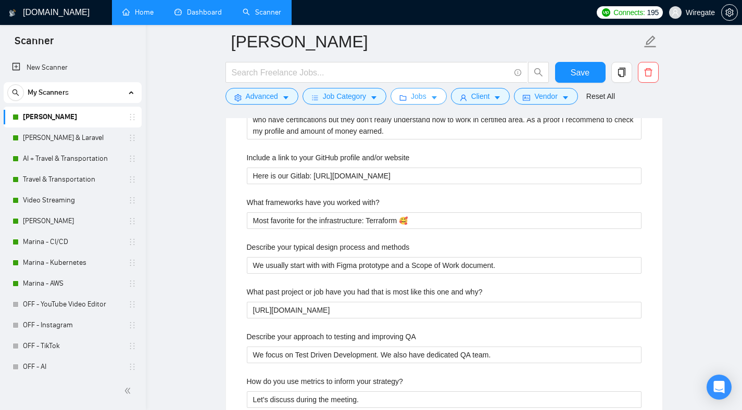
click at [422, 100] on span "Jobs" at bounding box center [419, 96] width 16 height 11
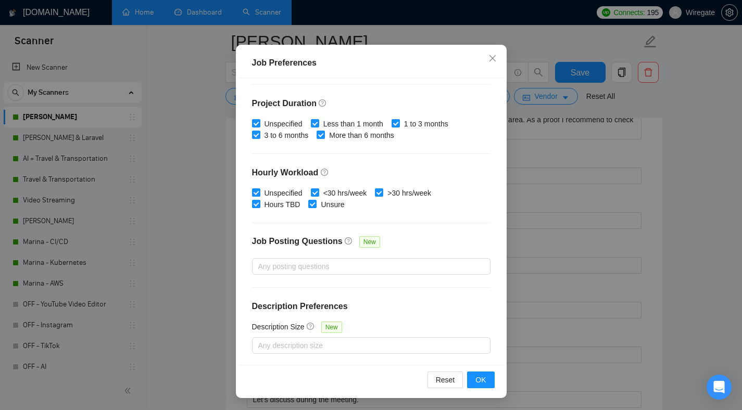
scroll to position [67, 0]
click at [482, 62] on span "Close" at bounding box center [493, 58] width 28 height 28
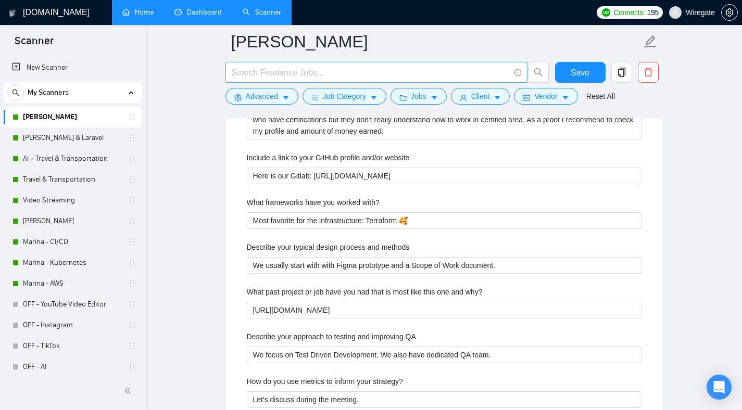
scroll to position [18, 0]
click at [466, 95] on icon "user" at bounding box center [463, 97] width 7 height 7
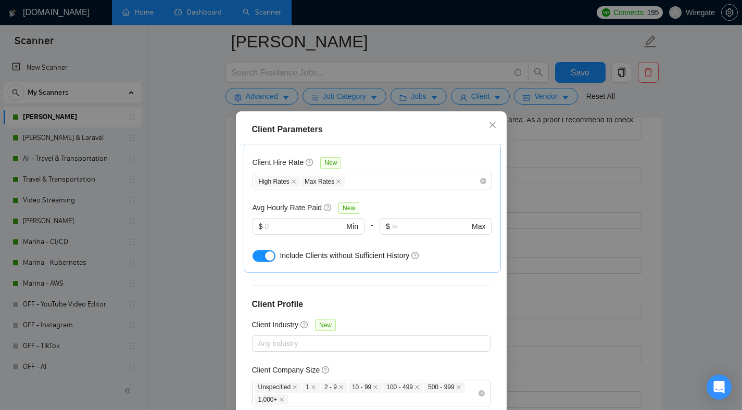
scroll to position [67, 0]
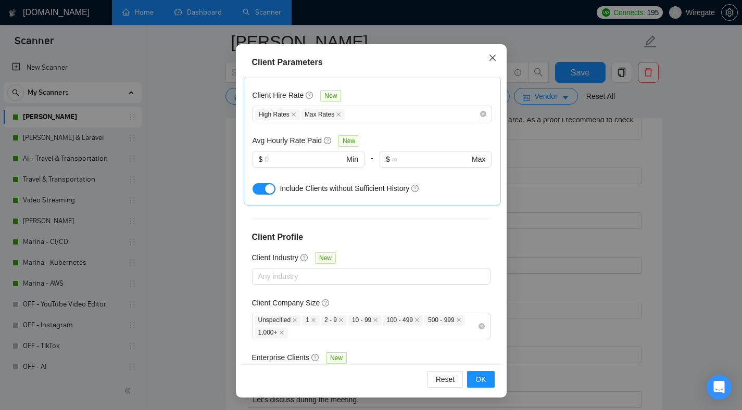
click at [488, 62] on span "Close" at bounding box center [493, 58] width 28 height 28
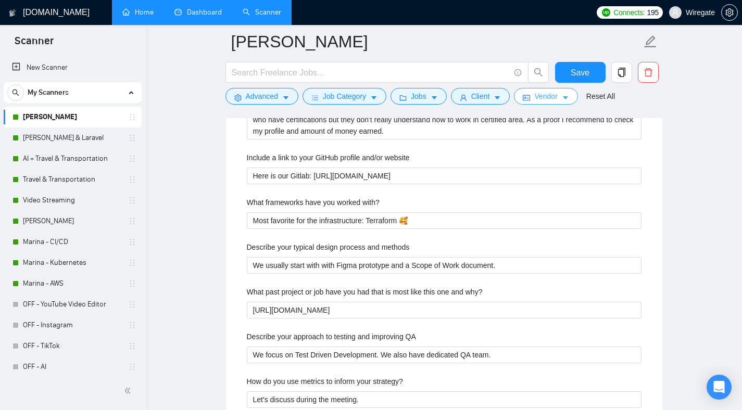
click at [538, 93] on span "Vendor" at bounding box center [545, 96] width 23 height 11
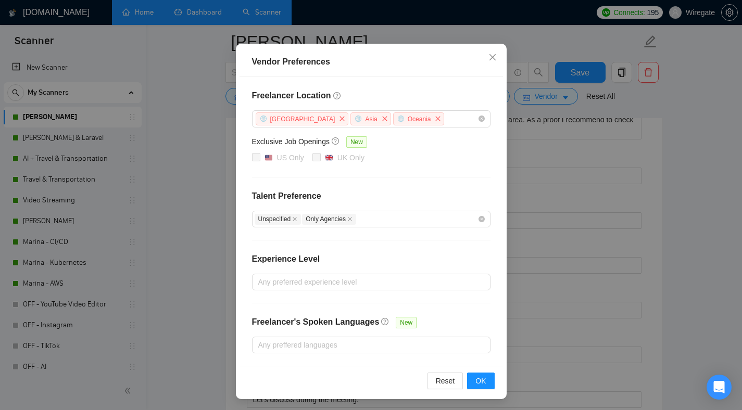
scroll to position [71, 0]
click at [489, 57] on icon "close" at bounding box center [492, 57] width 6 height 6
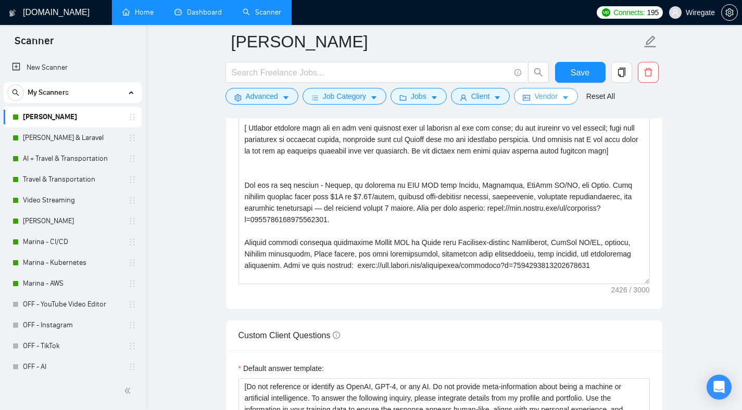
scroll to position [1167, 0]
